Goal: Entertainment & Leisure: Browse casually

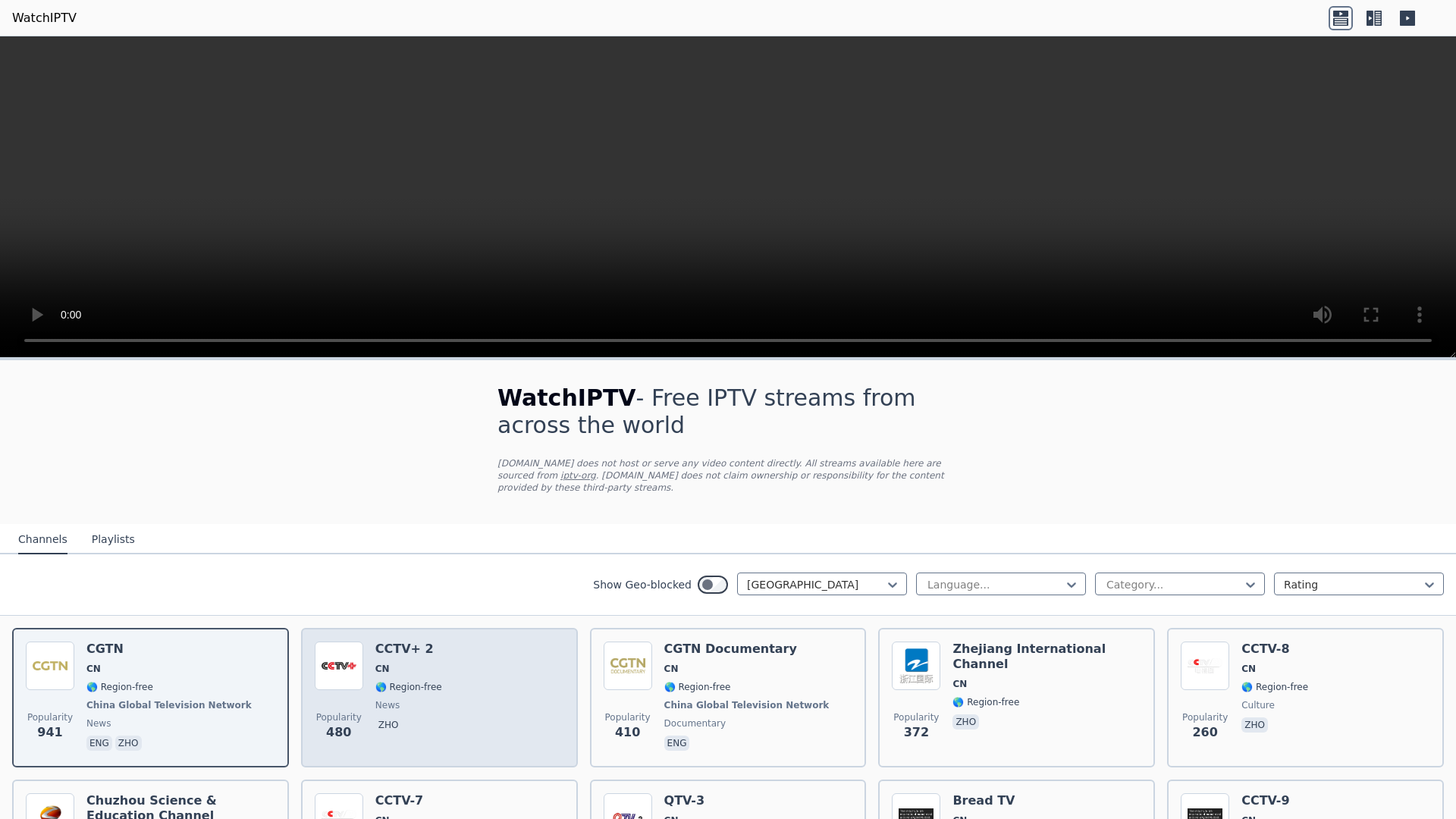
click at [540, 725] on div "Popularity 480 CCTV+ 2 CN 🌎 Region-free news zho" at bounding box center [440, 697] width 250 height 112
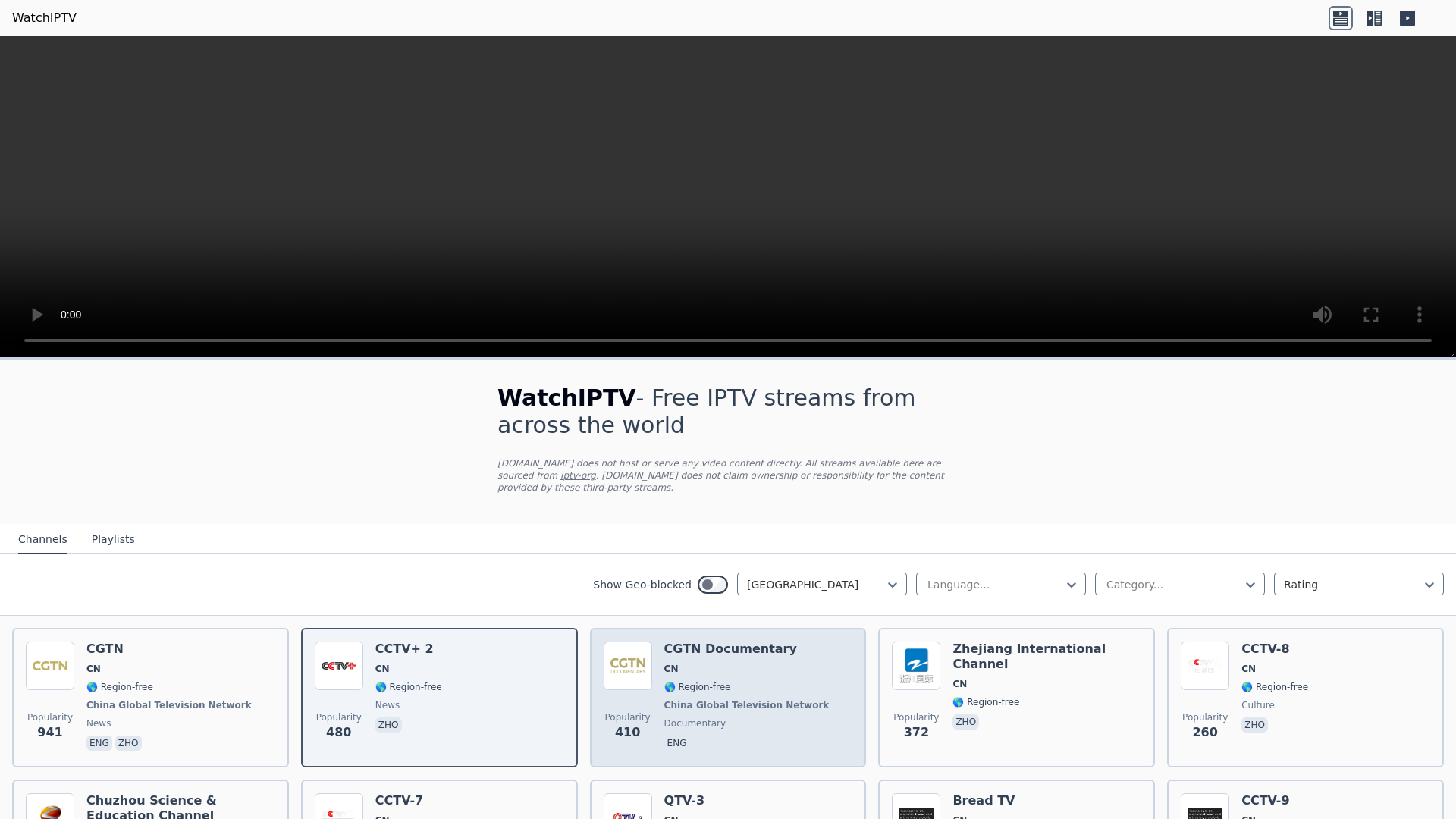
click at [607, 725] on span "Popularity 410" at bounding box center [628, 726] width 49 height 49
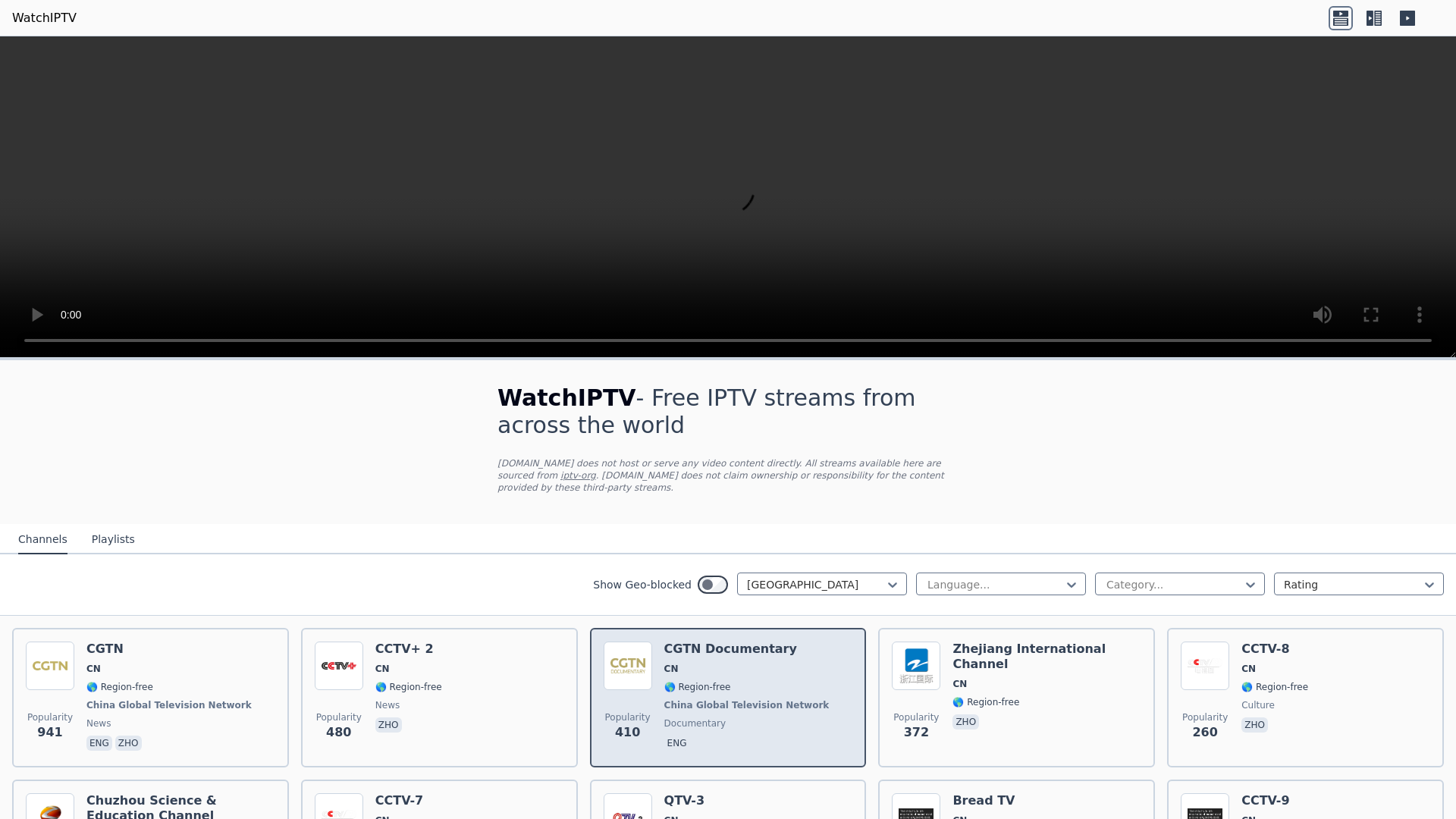
click at [607, 725] on span "Popularity 410" at bounding box center [628, 726] width 49 height 49
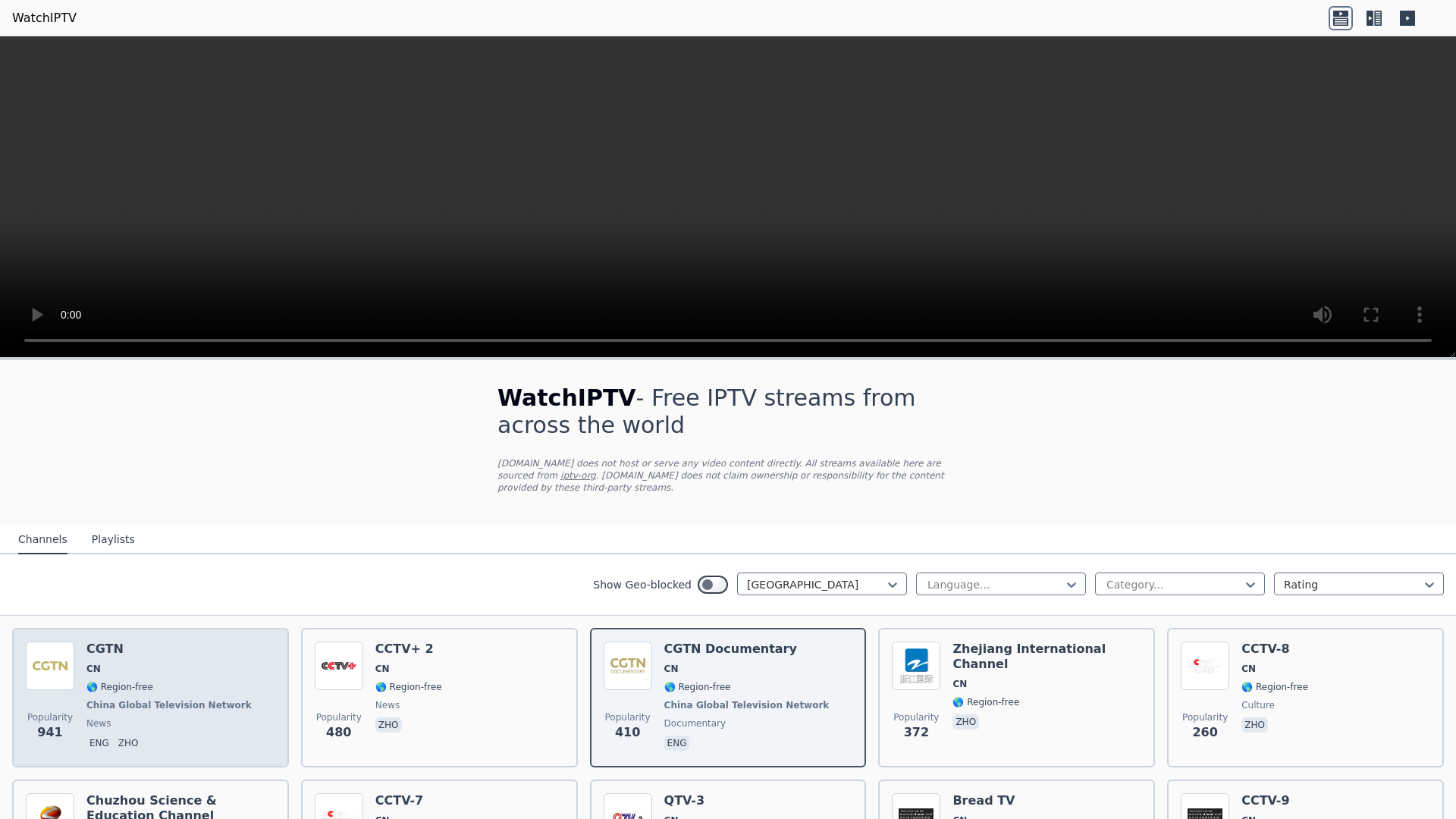
click at [144, 735] on span "eng zho" at bounding box center [170, 744] width 168 height 18
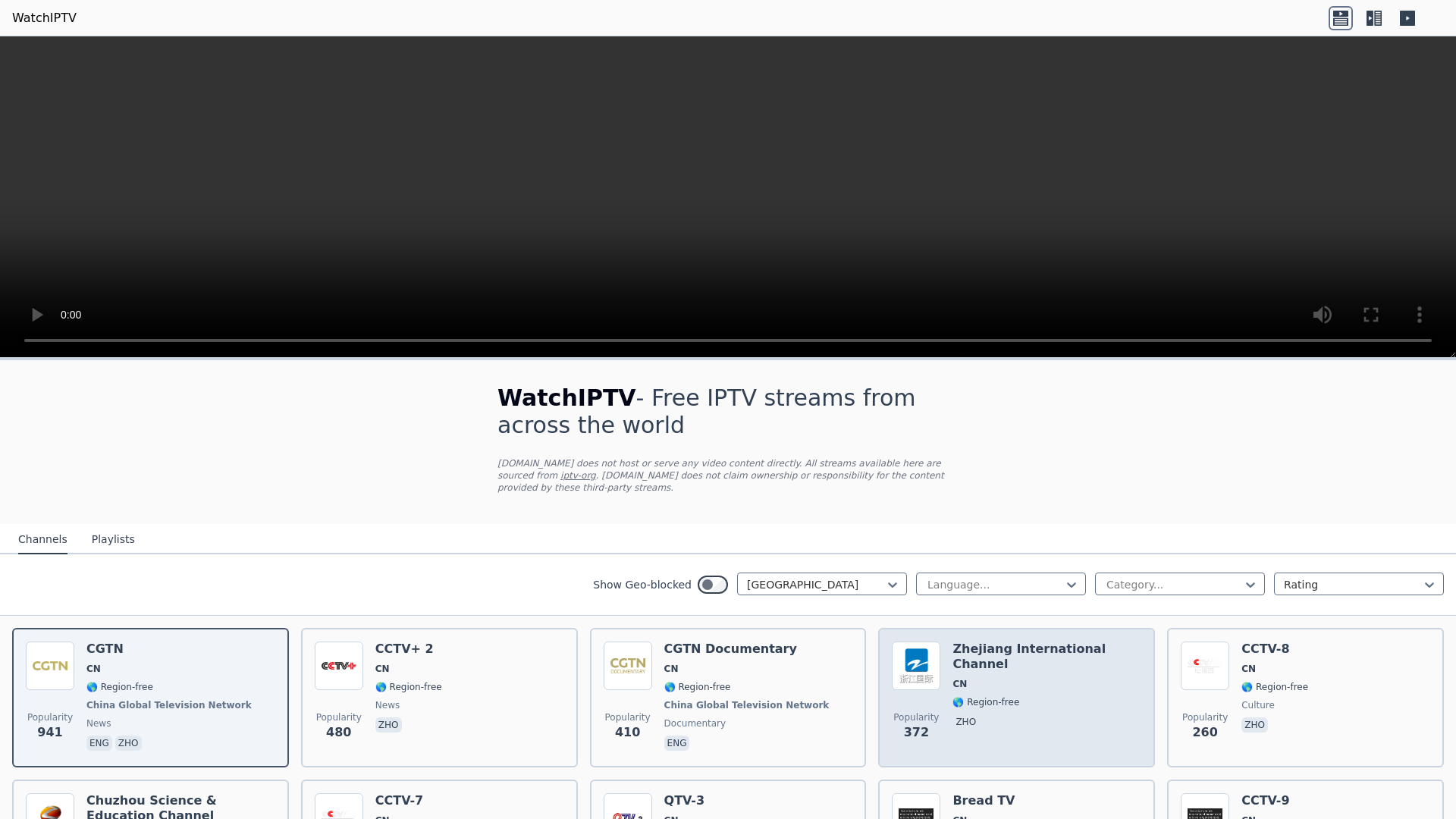
click at [1120, 725] on div "Popularity 372 Zhejiang International Channel CN 🌎 Region-free zho" at bounding box center [1016, 697] width 250 height 112
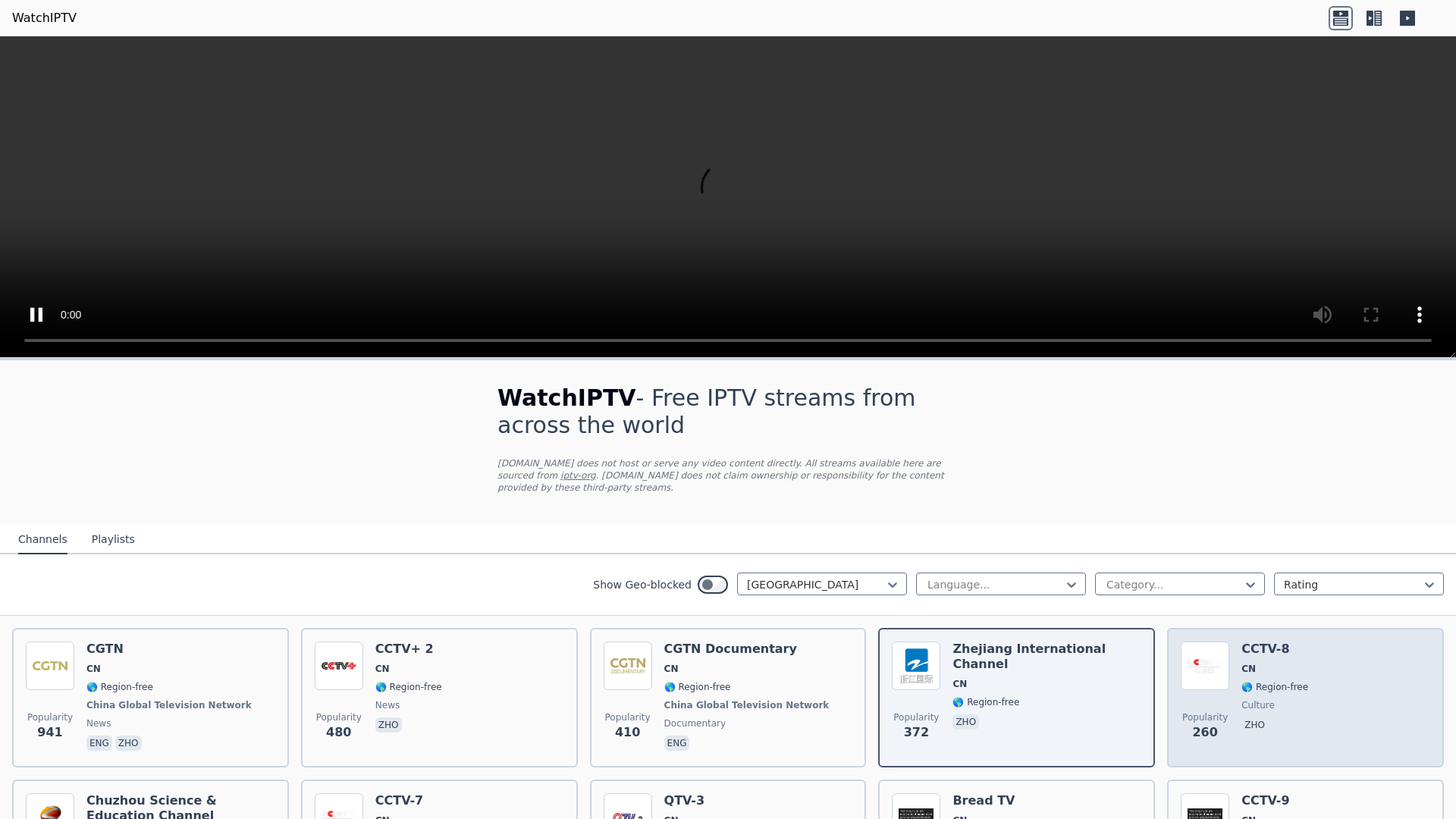
click at [1190, 725] on span "Popularity 260" at bounding box center [1205, 726] width 49 height 49
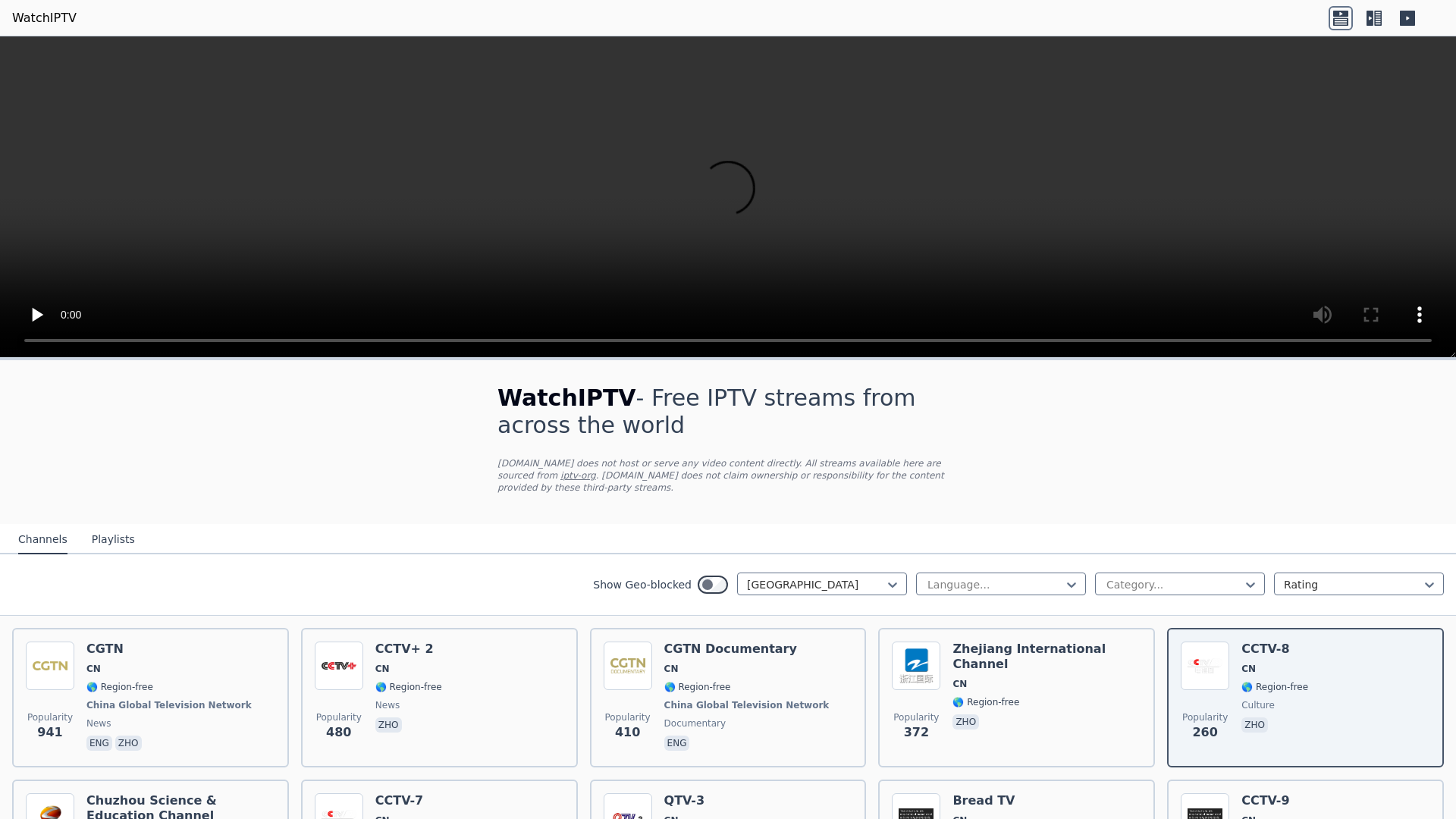
click at [1386, 7] on icon at bounding box center [1373, 18] width 24 height 24
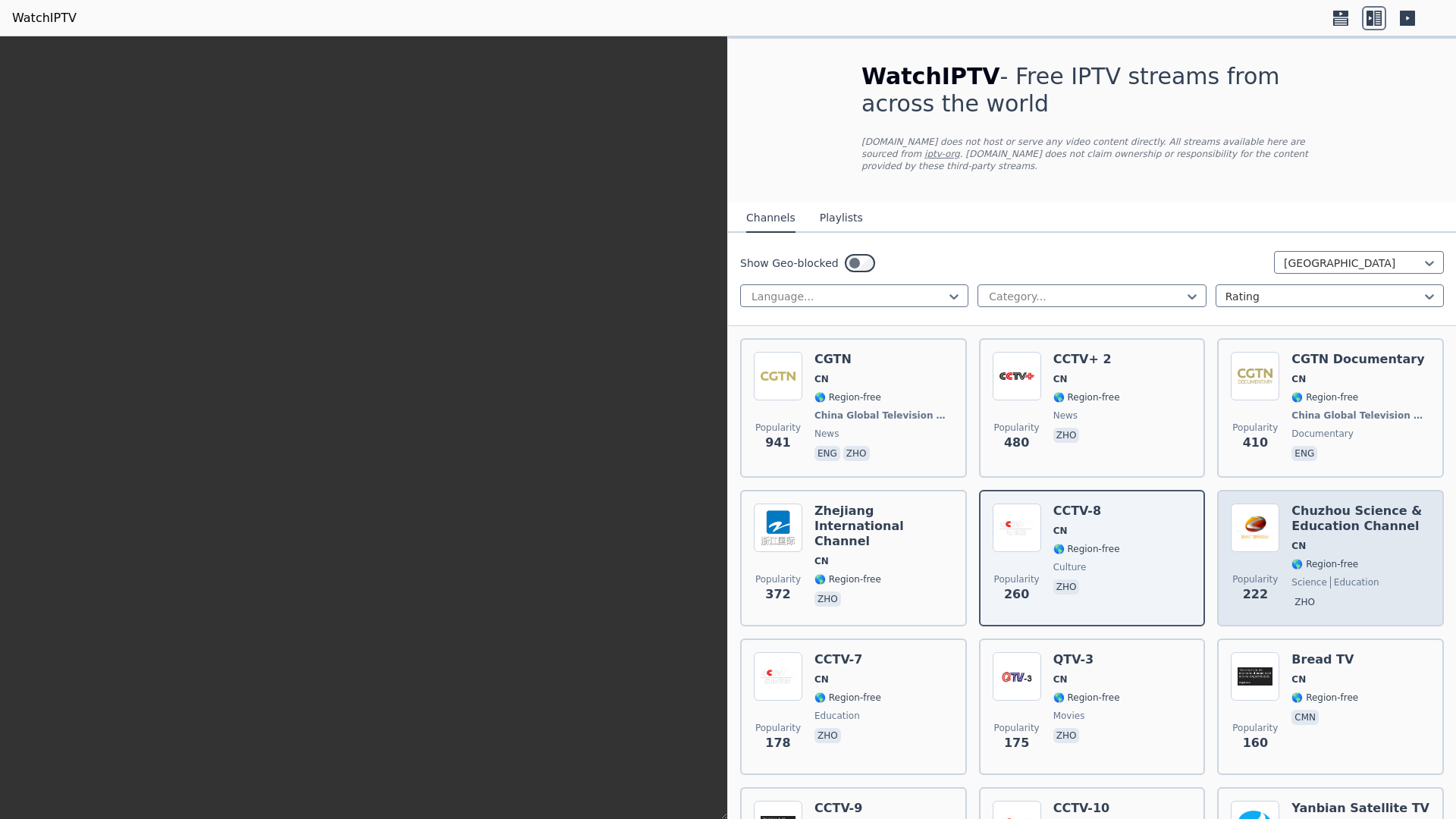
click at [1277, 586] on div "Popularity 222" at bounding box center [1254, 558] width 49 height 109
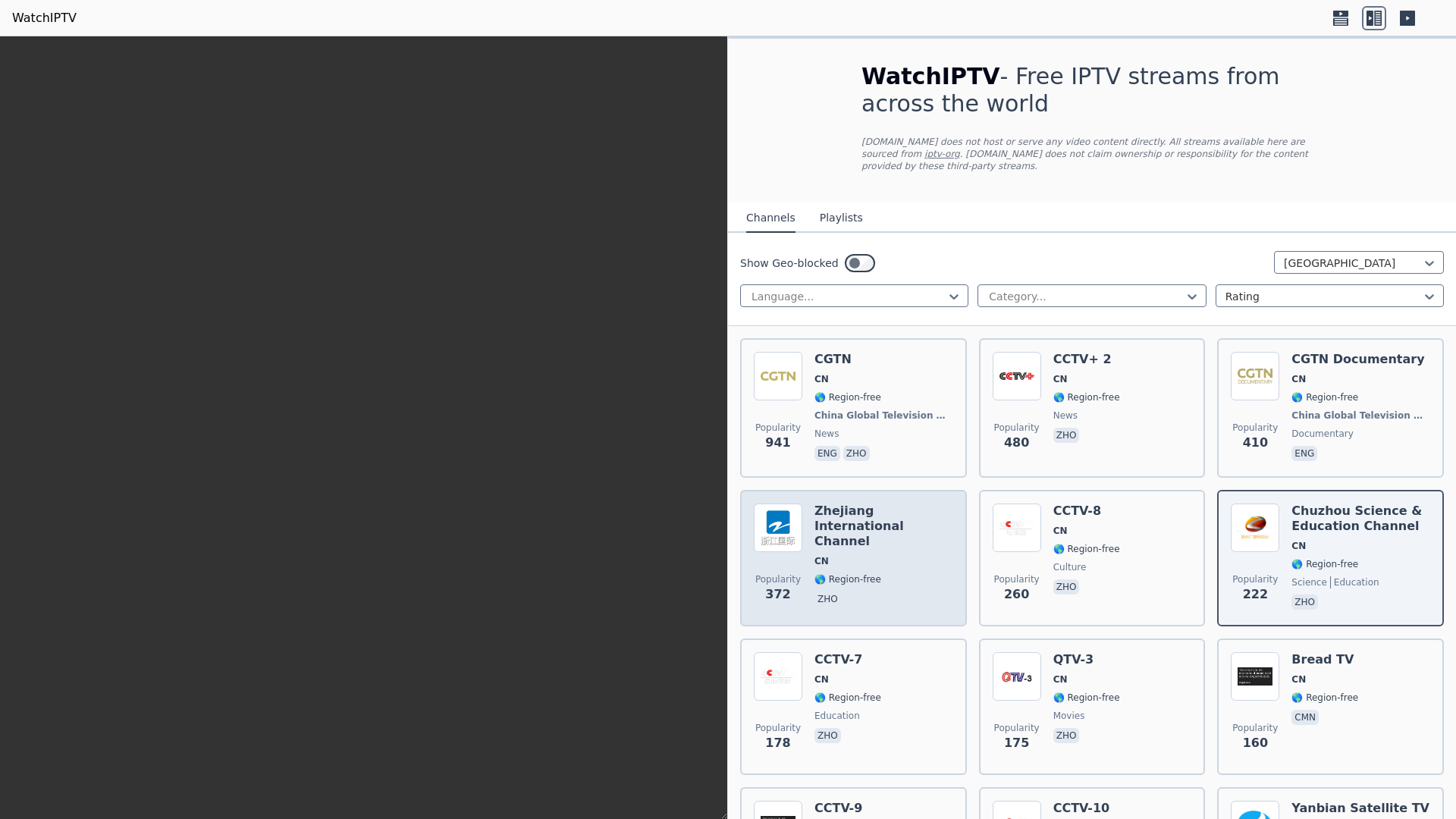
click at [947, 577] on div "Zhejiang International Channel CN 🌎 Region-free zho" at bounding box center [884, 558] width 139 height 109
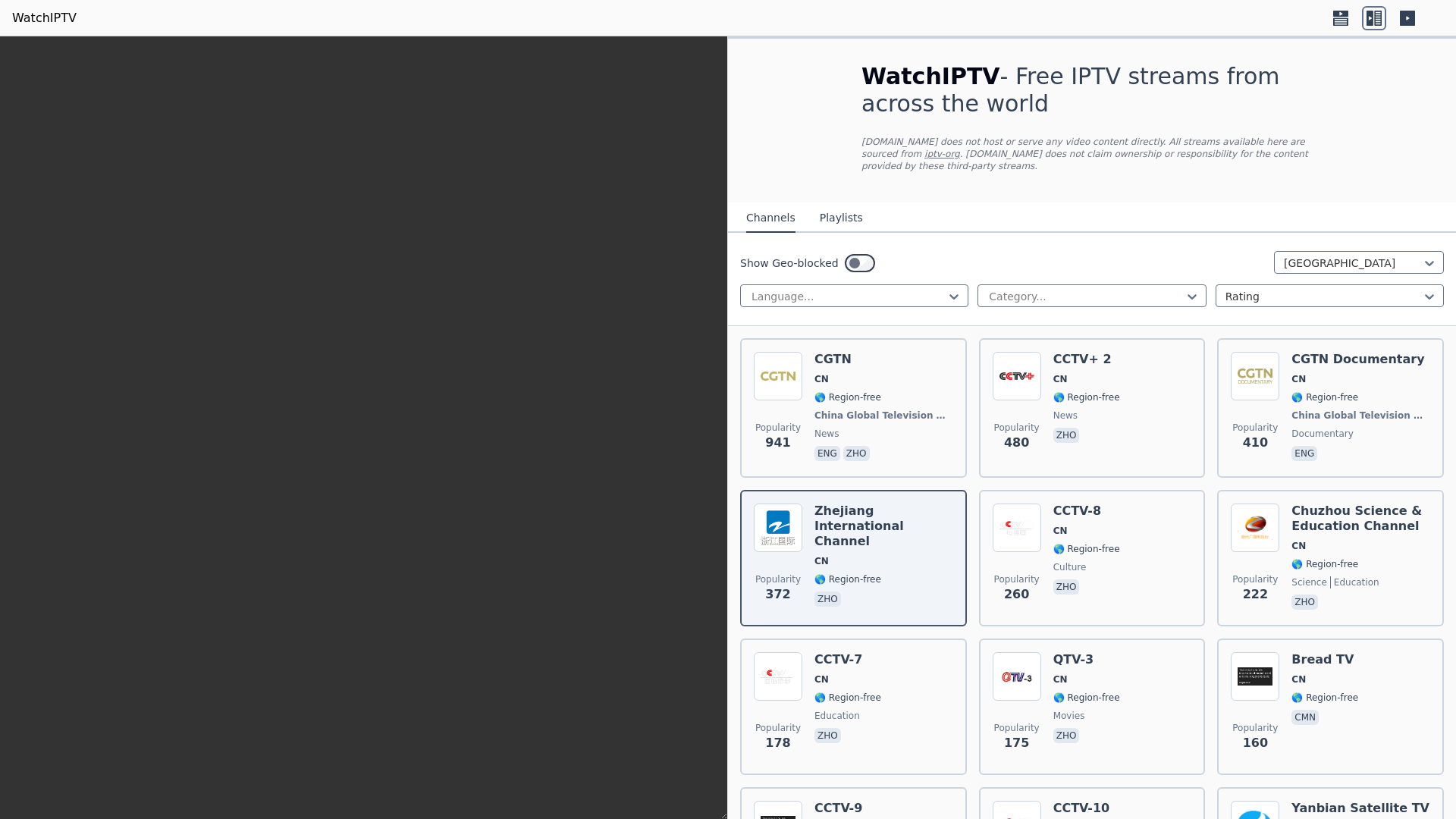
click at [1348, 12] on icon at bounding box center [1340, 14] width 16 height 6
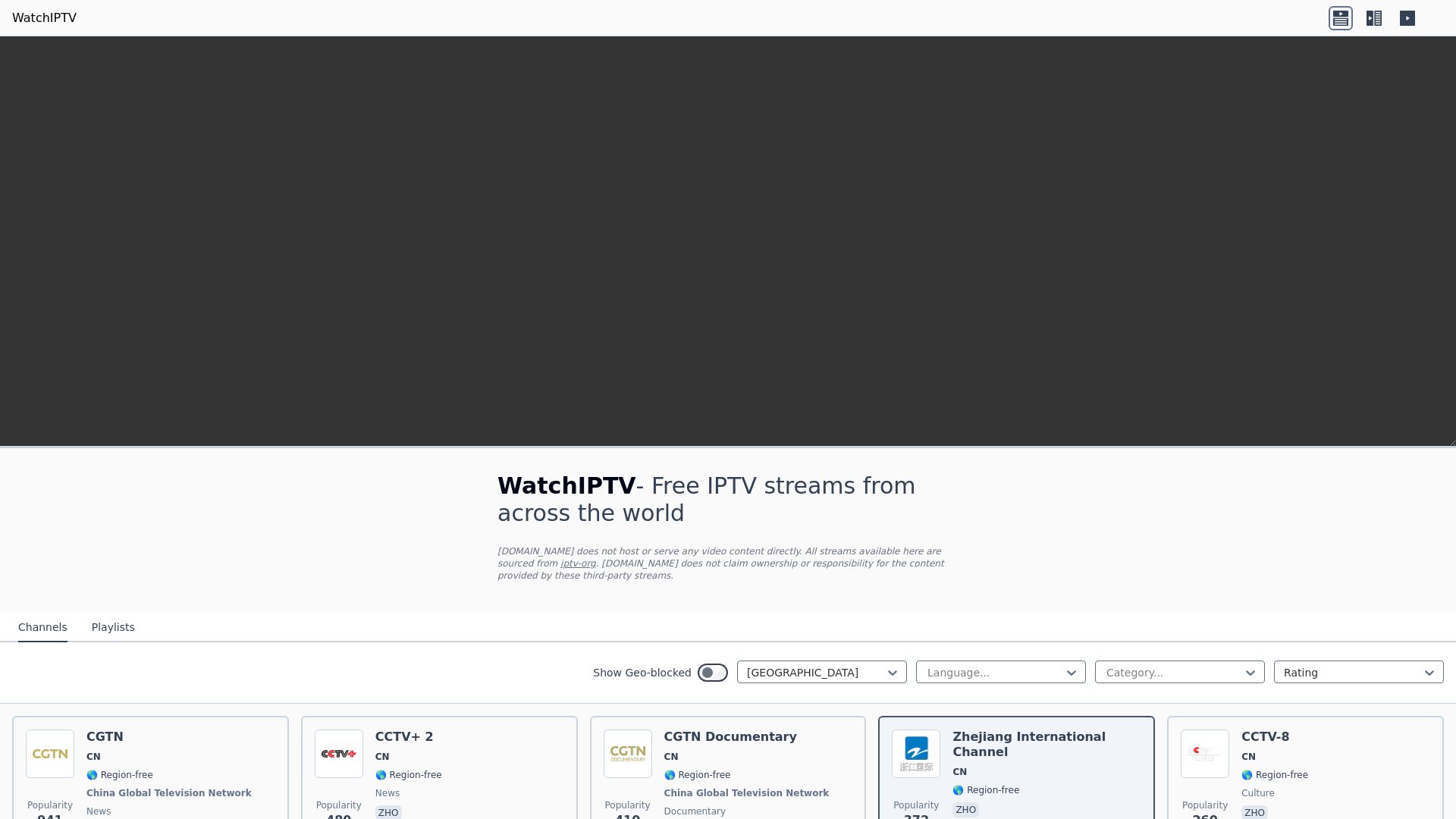
click at [1348, 12] on icon at bounding box center [1340, 14] width 16 height 6
click at [1373, 12] on icon at bounding box center [1369, 19] width 7 height 16
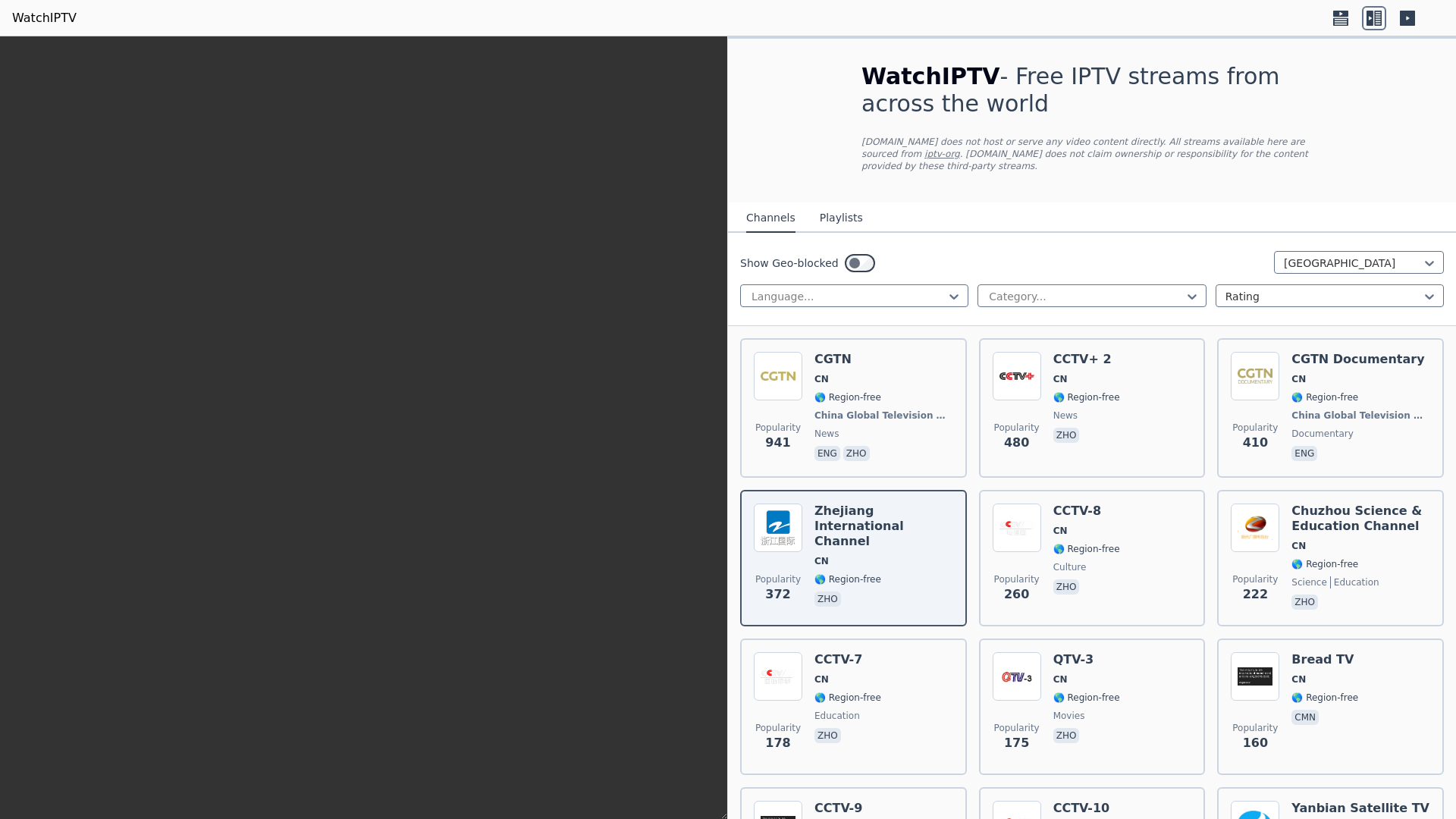
click at [1348, 14] on icon at bounding box center [1340, 14] width 16 height 6
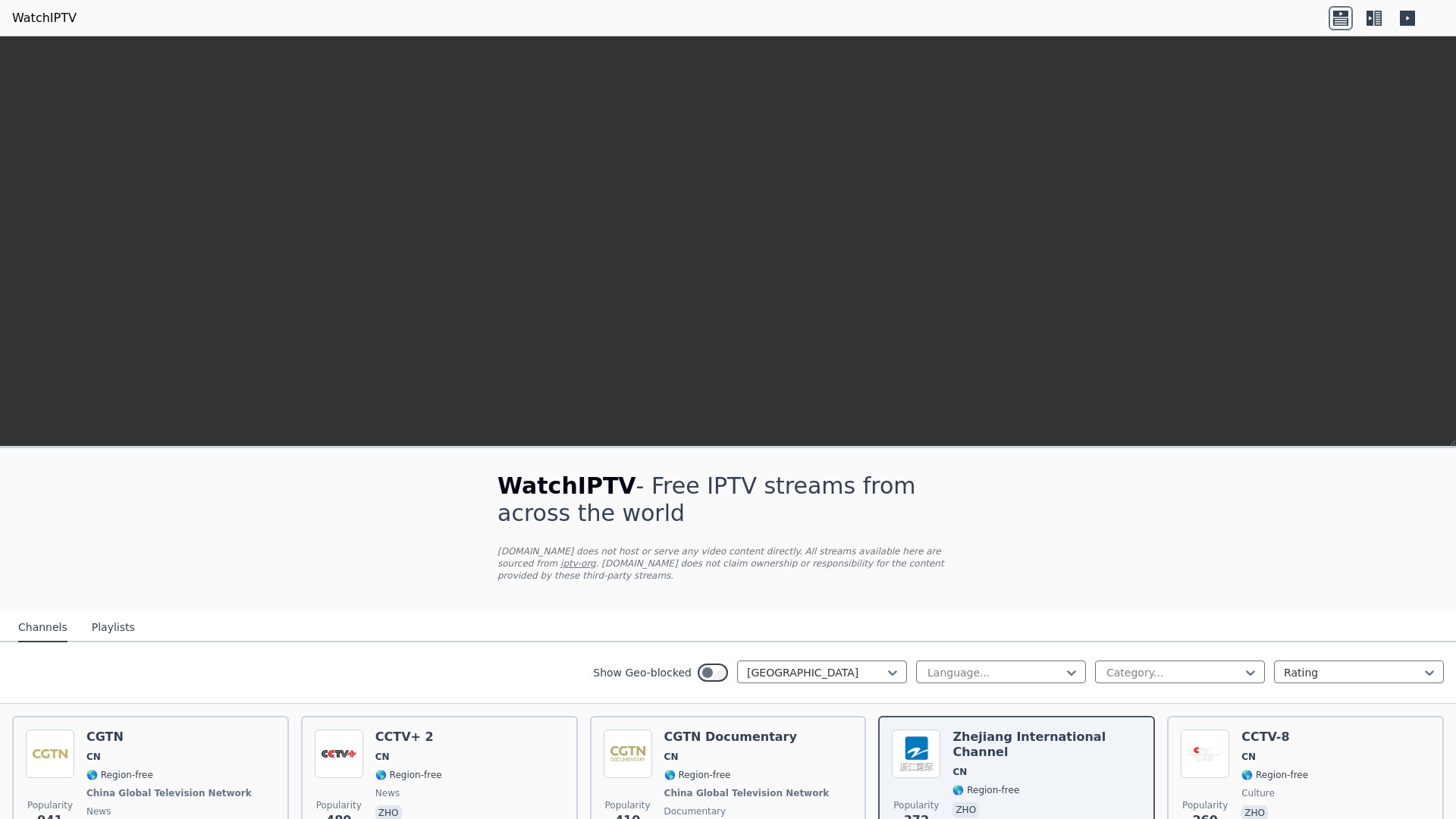
click at [1415, 14] on icon at bounding box center [1407, 19] width 16 height 16
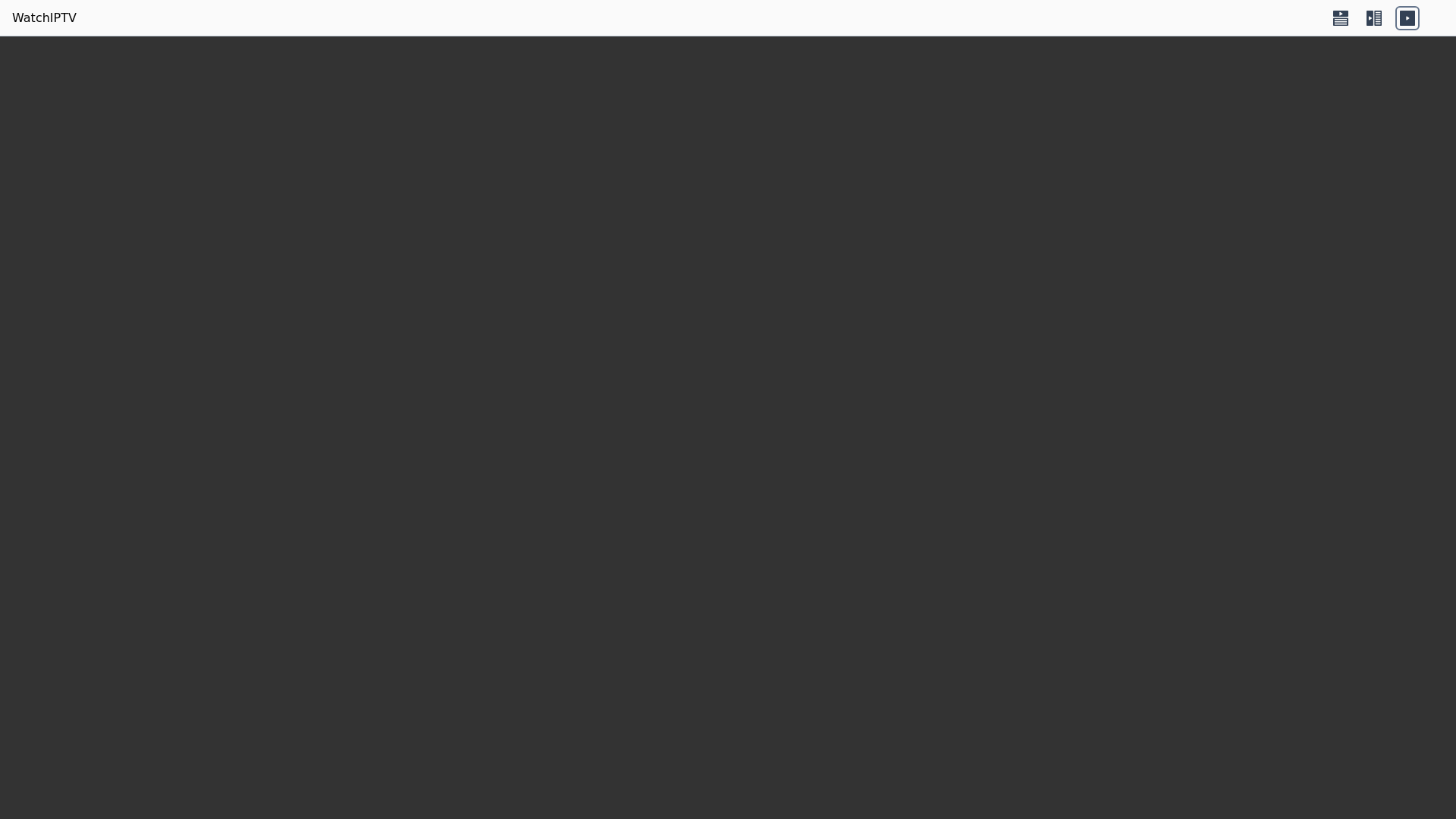
click at [1373, 14] on icon at bounding box center [1369, 19] width 7 height 16
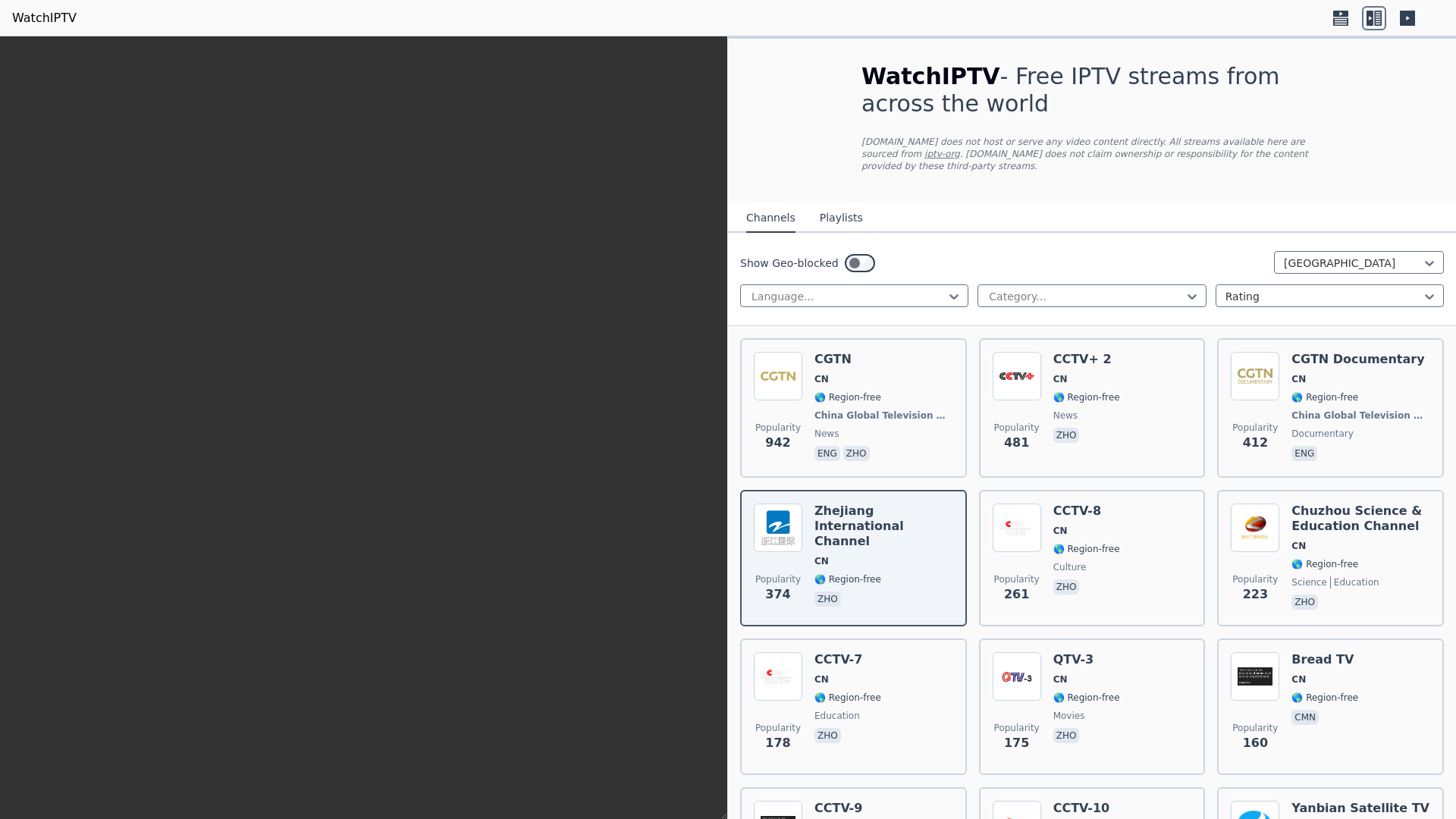
click at [1353, 14] on icon at bounding box center [1340, 18] width 24 height 24
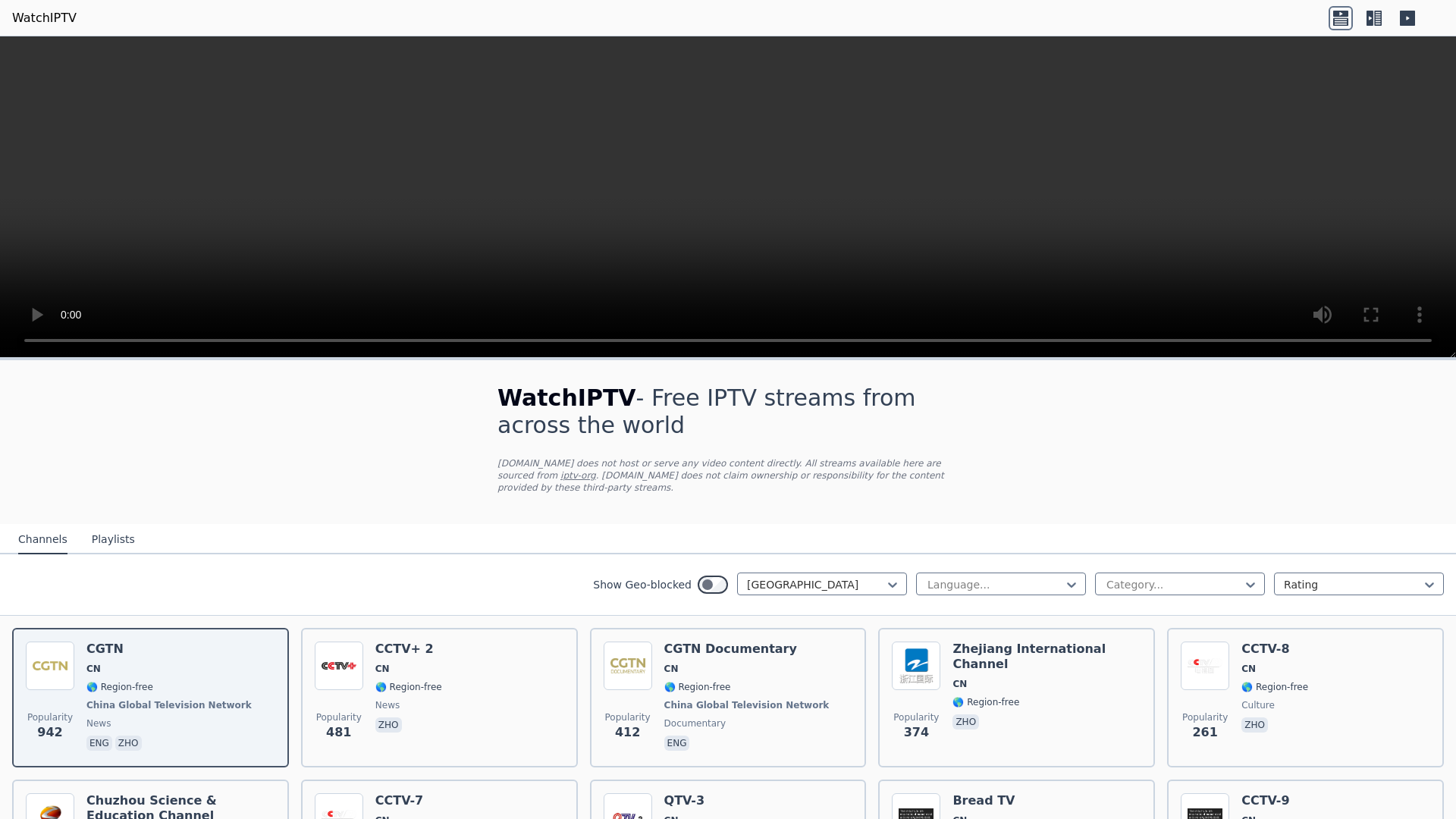
scroll to position [340, 0]
